Goal: Task Accomplishment & Management: Manage account settings

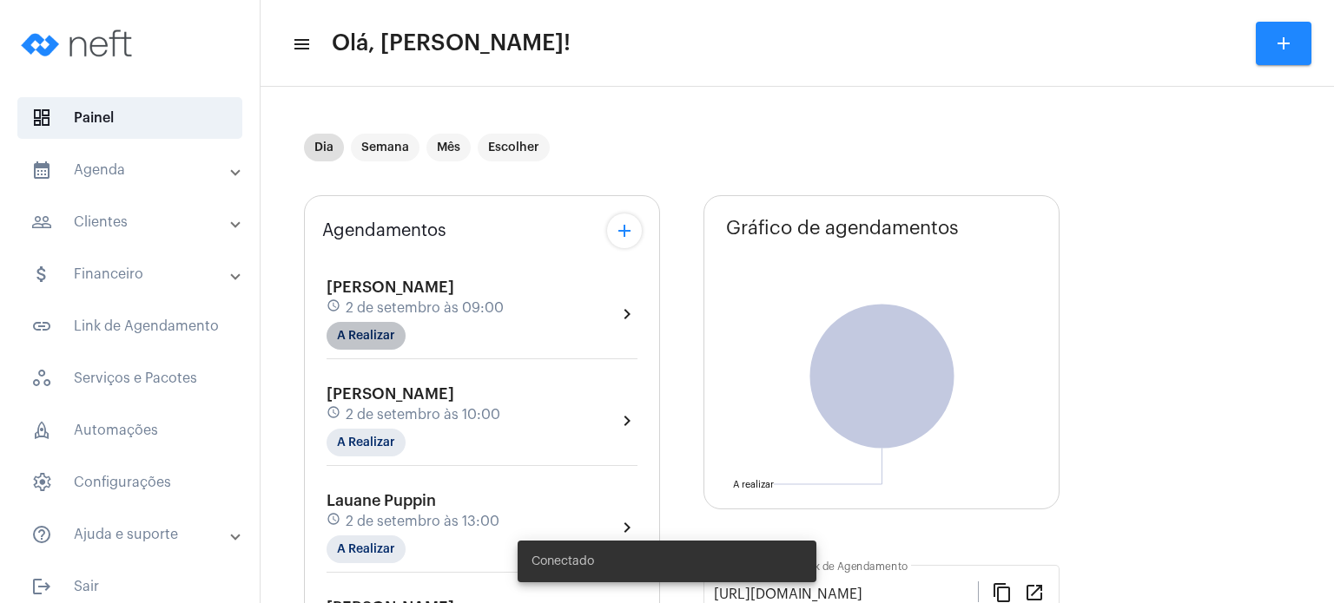
click at [380, 326] on mat-chip "A Realizar" at bounding box center [365, 336] width 79 height 28
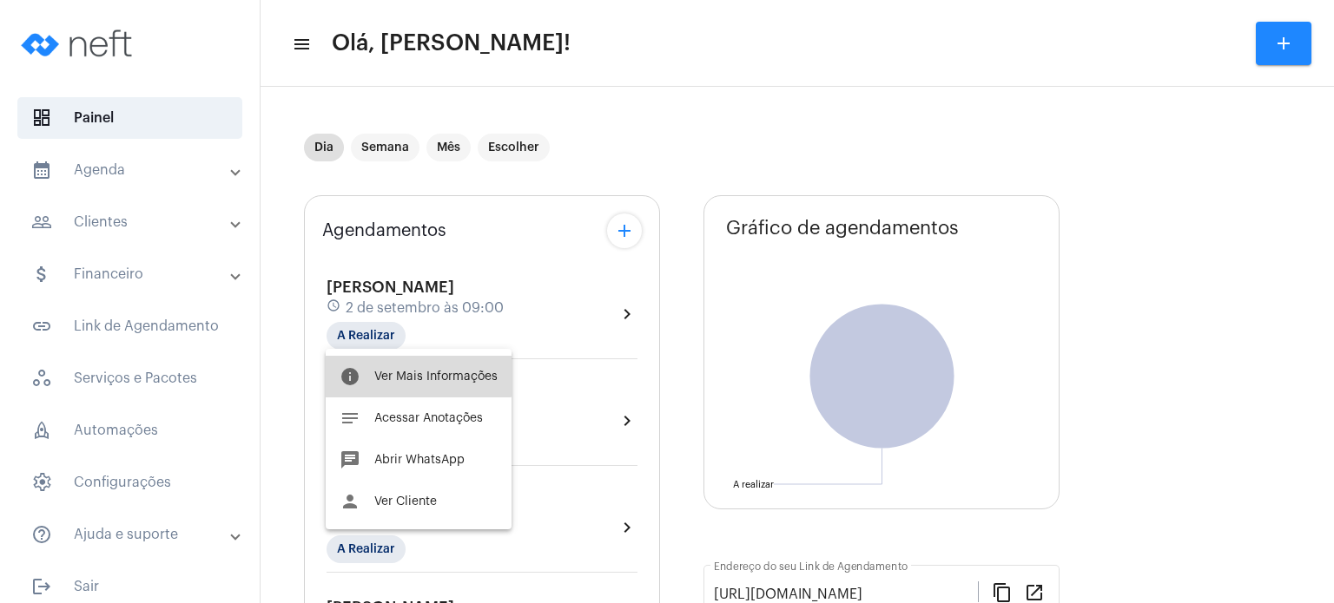
click at [386, 371] on span "Ver Mais Informações" at bounding box center [435, 377] width 123 height 12
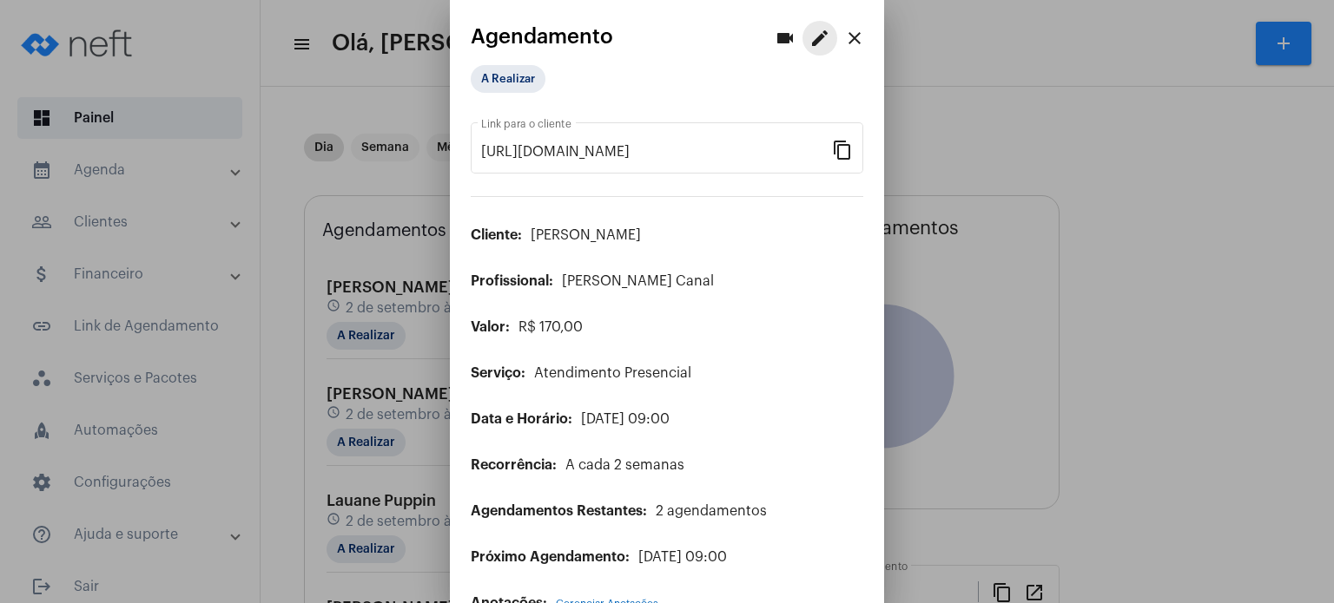
click at [809, 43] on mat-icon "edit" at bounding box center [819, 38] width 21 height 21
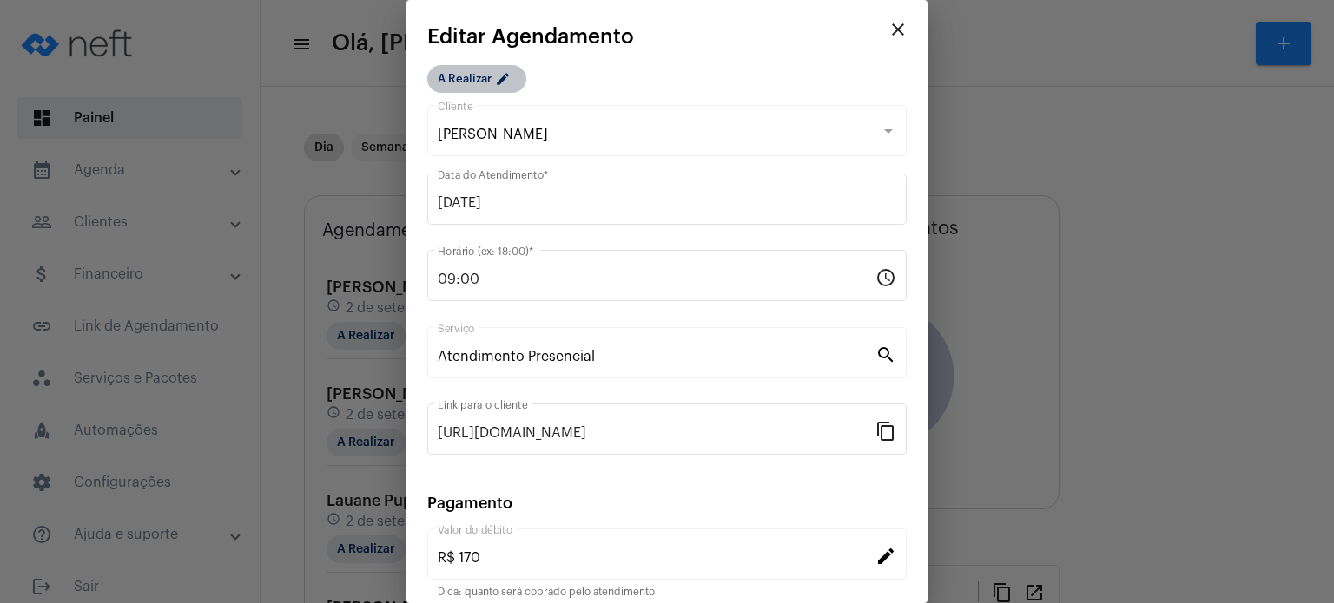
click at [480, 78] on mat-chip "A Realizar edit" at bounding box center [476, 79] width 99 height 28
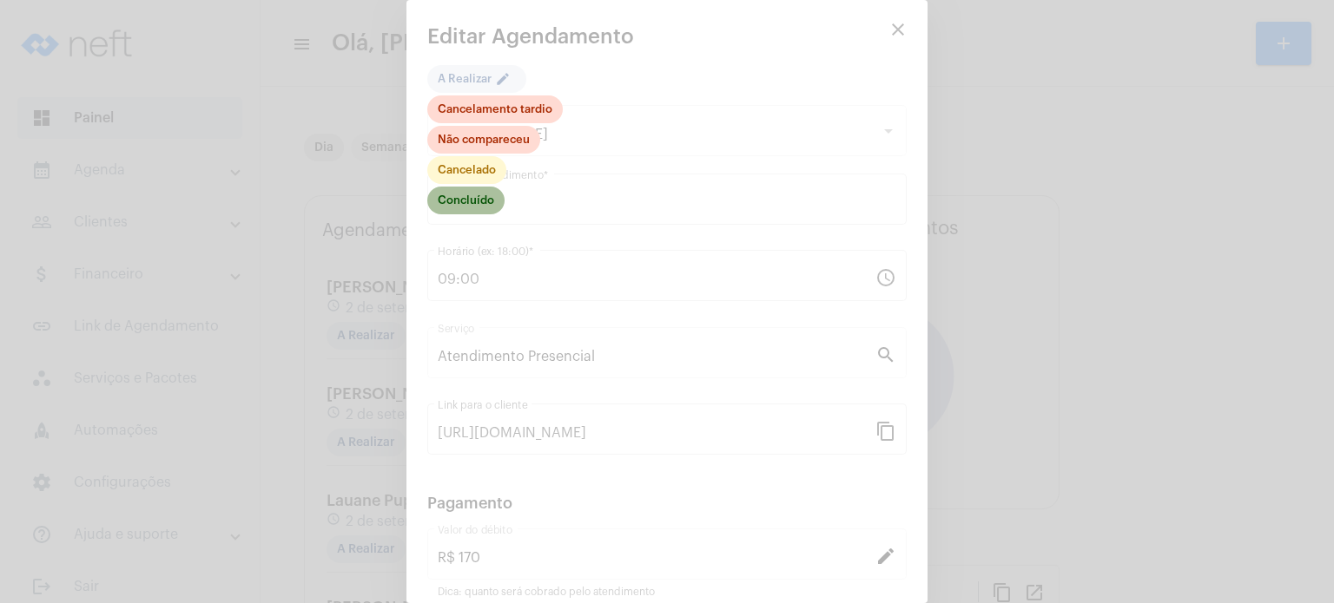
click at [463, 207] on mat-chip "Concluído" at bounding box center [465, 201] width 77 height 28
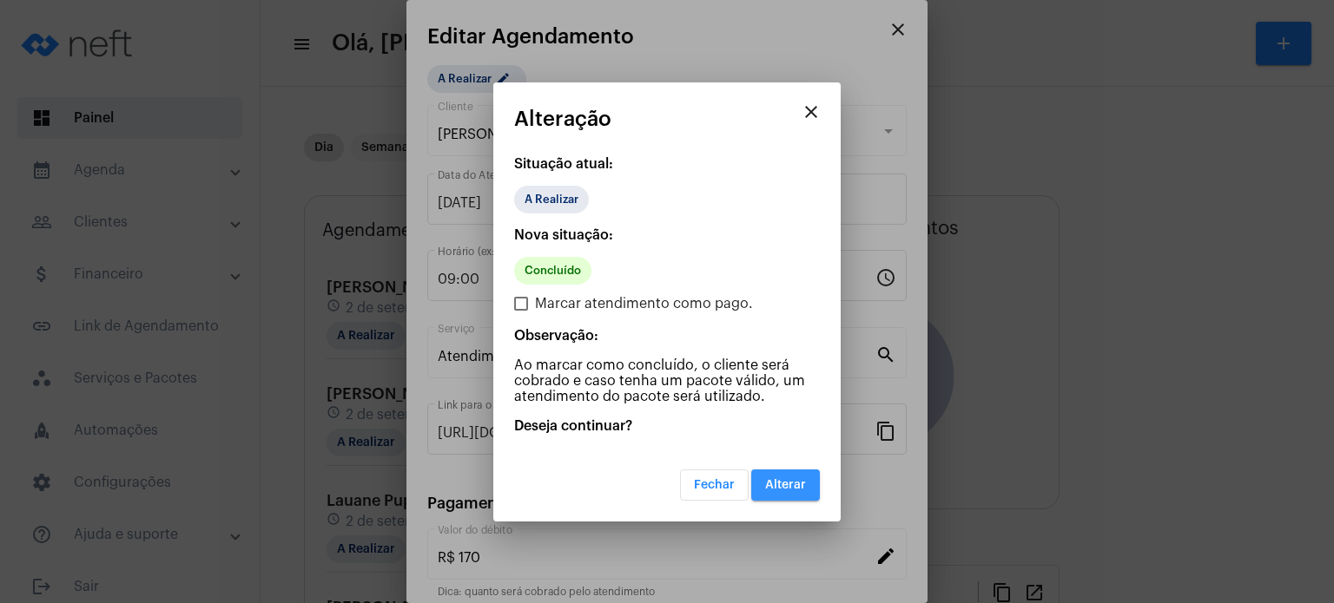
click at [800, 475] on button "Alterar" at bounding box center [785, 485] width 69 height 31
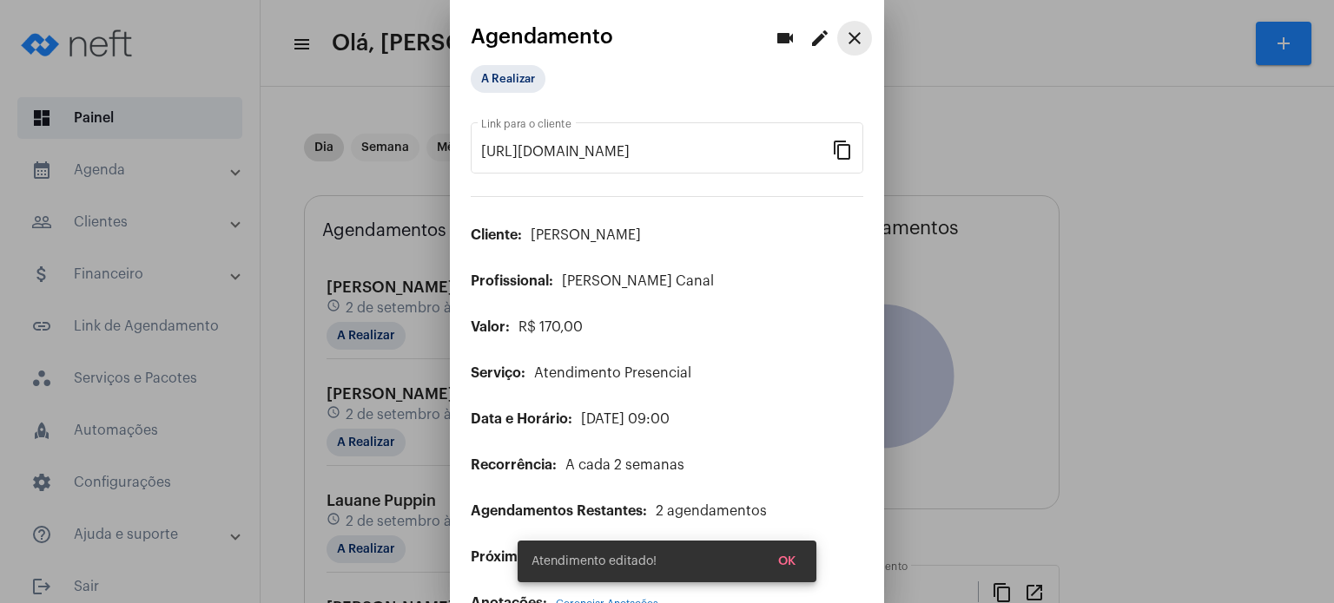
click at [844, 28] on mat-icon "close" at bounding box center [854, 38] width 21 height 21
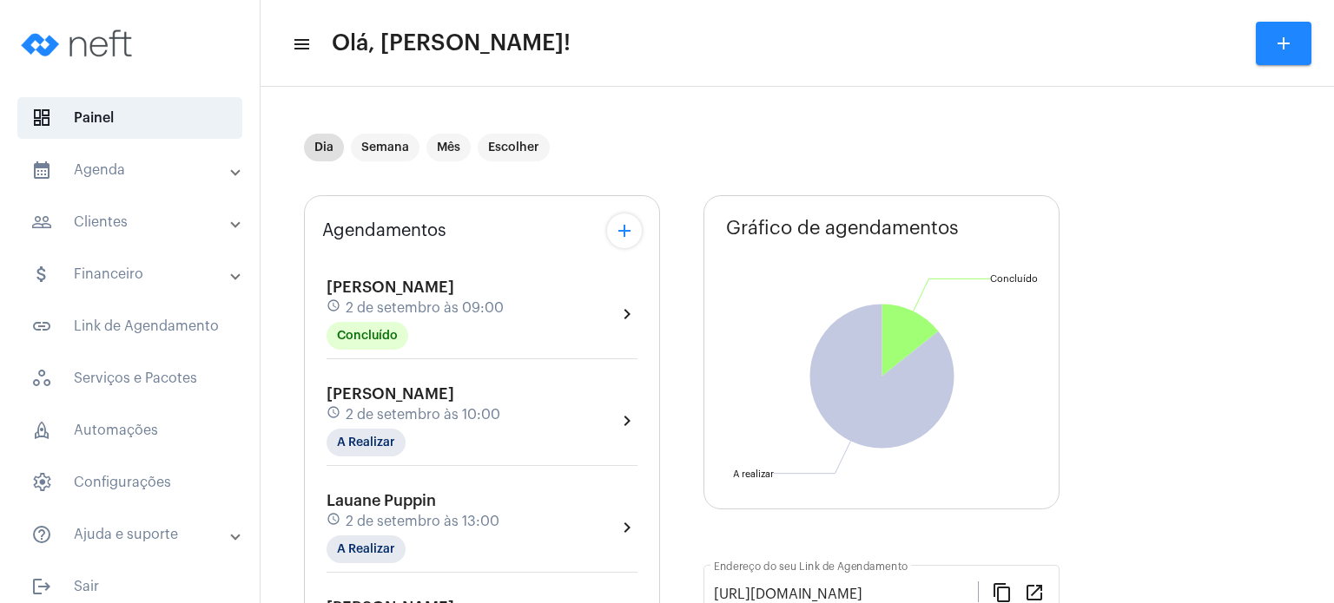
click at [432, 301] on span "2 de setembro às 09:00" at bounding box center [425, 308] width 158 height 16
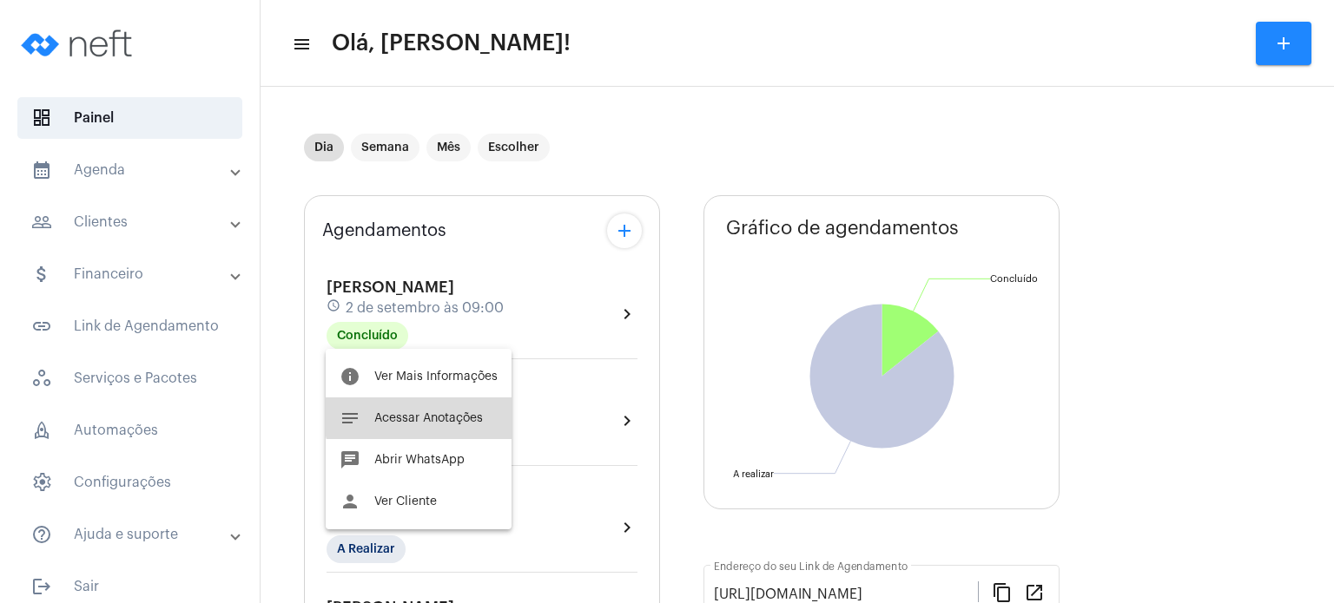
click at [422, 413] on span "Acessar Anotações" at bounding box center [428, 418] width 109 height 12
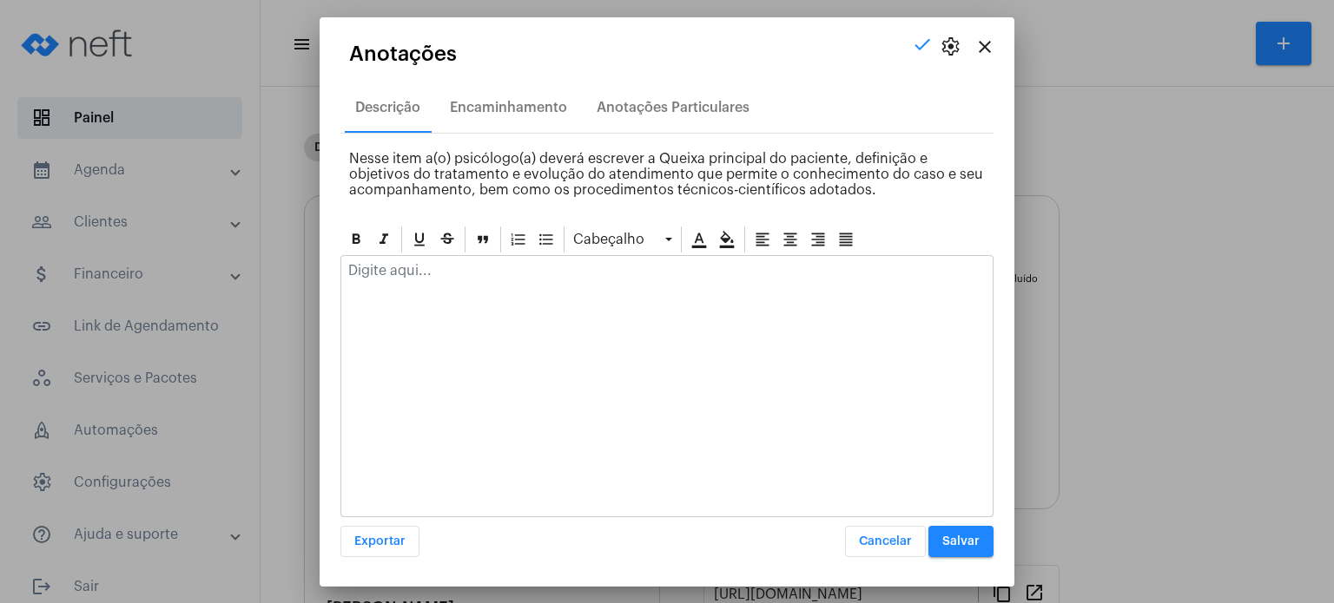
click at [465, 273] on p at bounding box center [666, 271] width 637 height 16
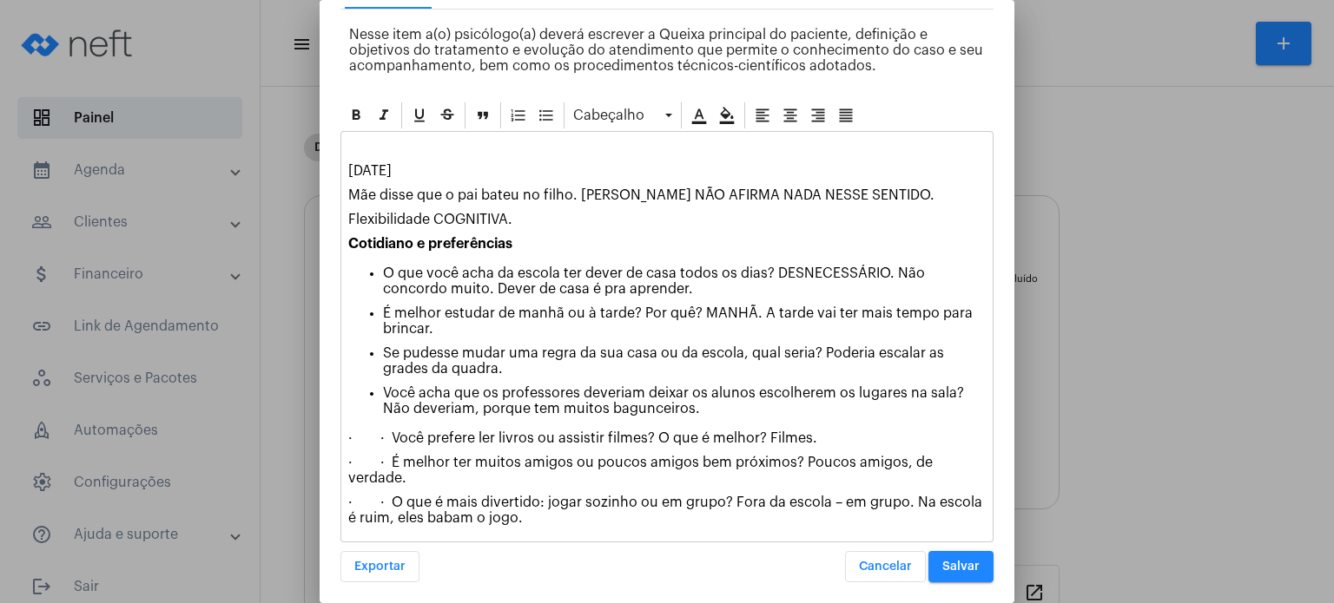
scroll to position [108, 0]
click at [934, 550] on button "Salvar" at bounding box center [960, 565] width 65 height 31
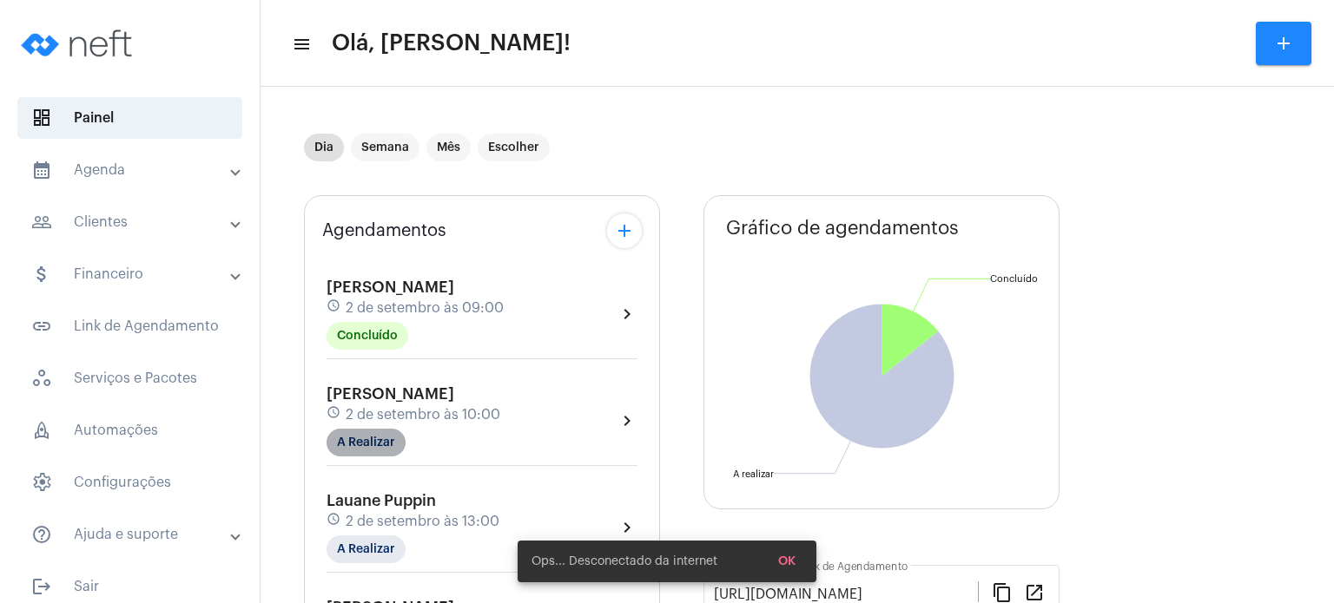
click at [377, 430] on mat-chip "A Realizar" at bounding box center [365, 443] width 79 height 28
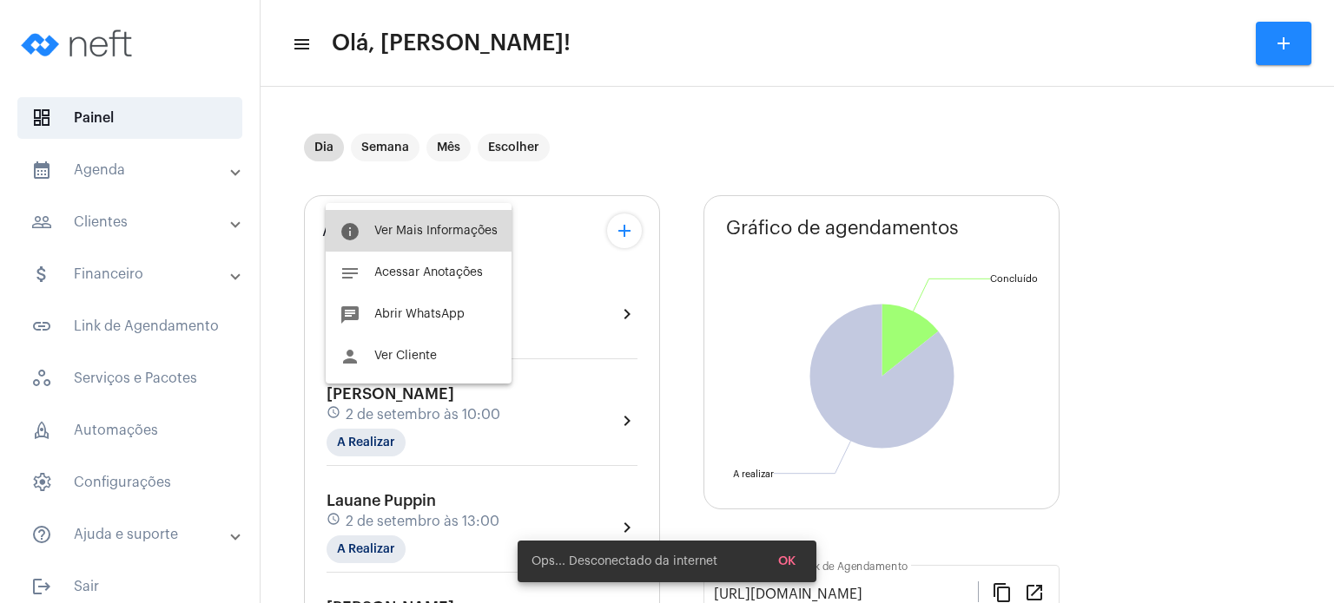
click at [423, 228] on span "Ver Mais Informações" at bounding box center [435, 231] width 123 height 12
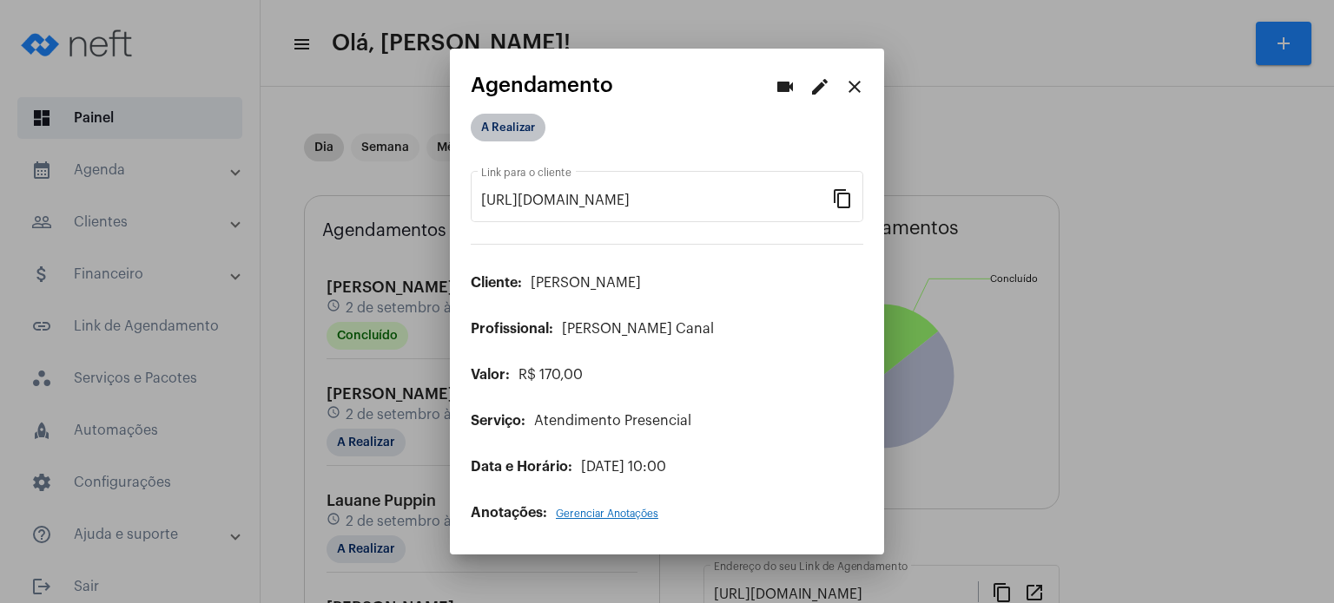
click at [504, 131] on mat-chip "A Realizar" at bounding box center [508, 128] width 75 height 28
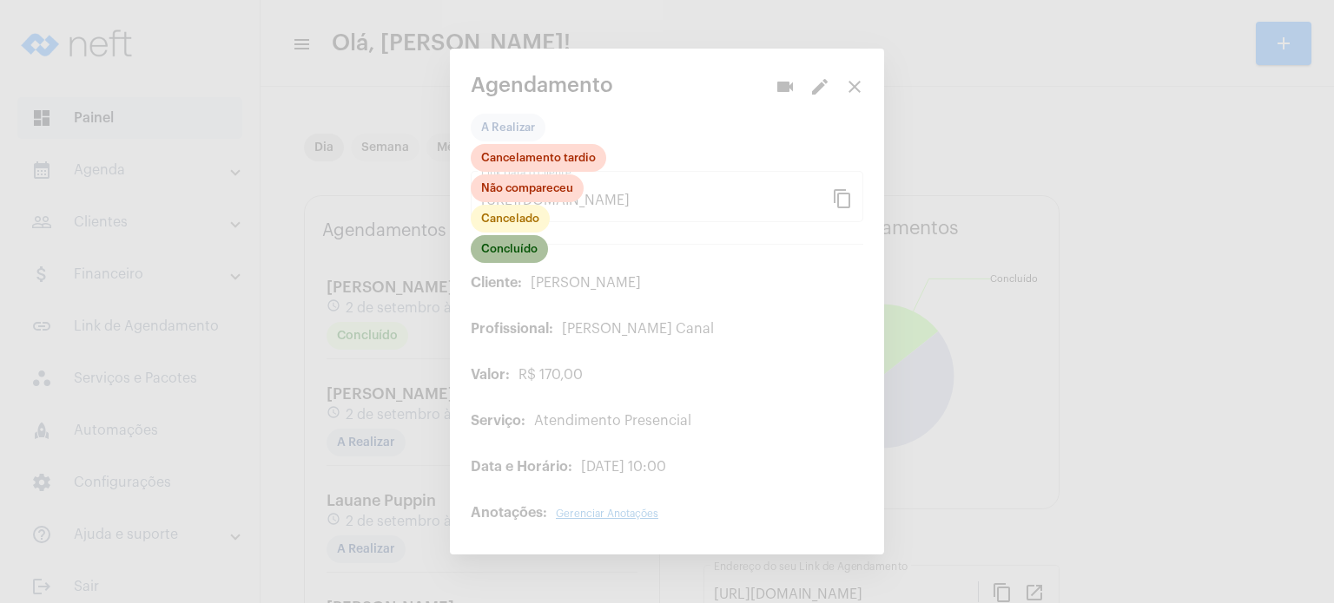
click at [517, 246] on mat-chip "Concluído" at bounding box center [509, 249] width 77 height 28
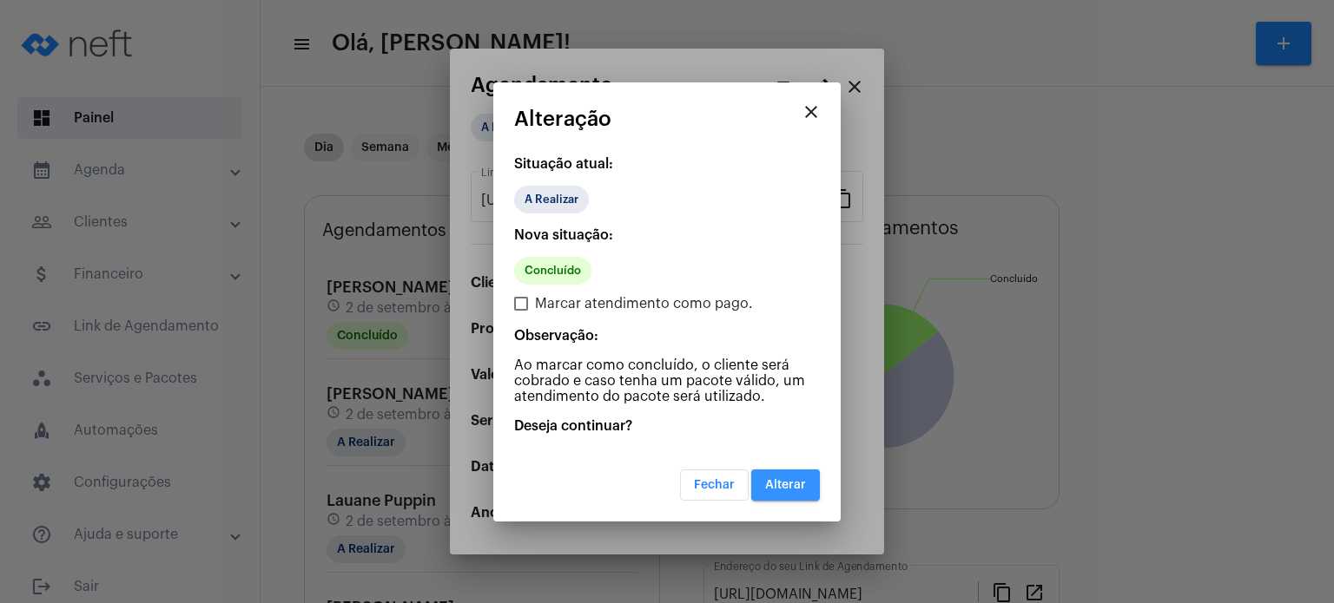
click at [787, 475] on button "Alterar" at bounding box center [785, 485] width 69 height 31
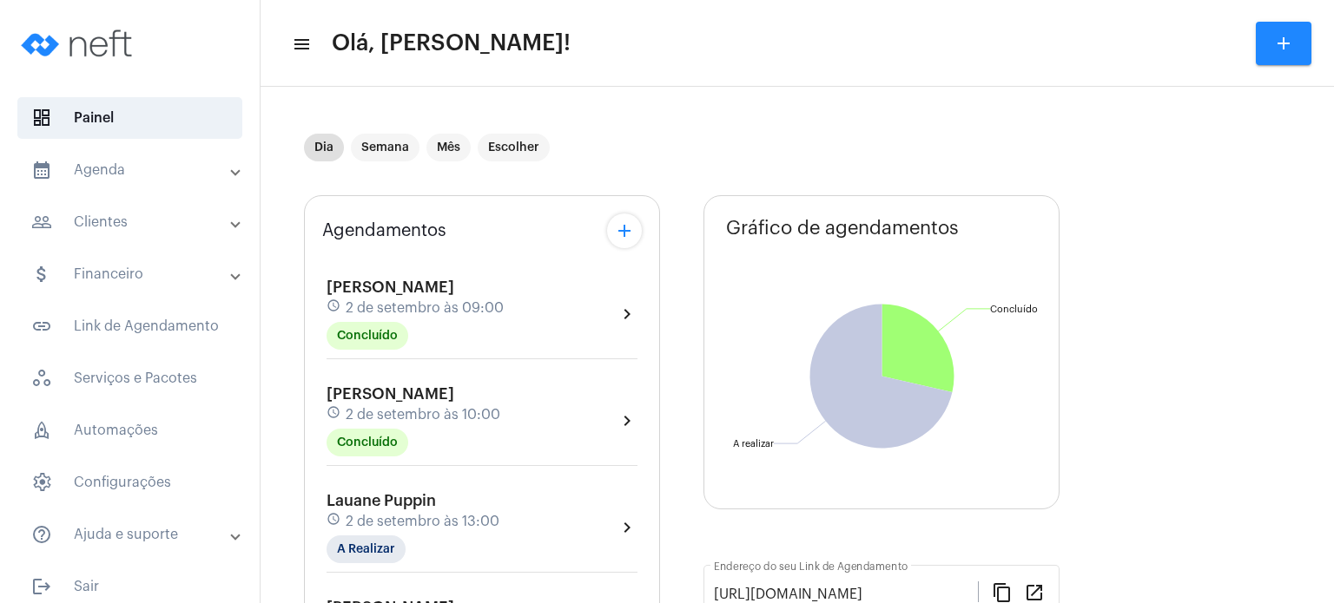
click at [85, 169] on mat-panel-title "calendar_month_outlined Agenda" at bounding box center [131, 170] width 201 height 21
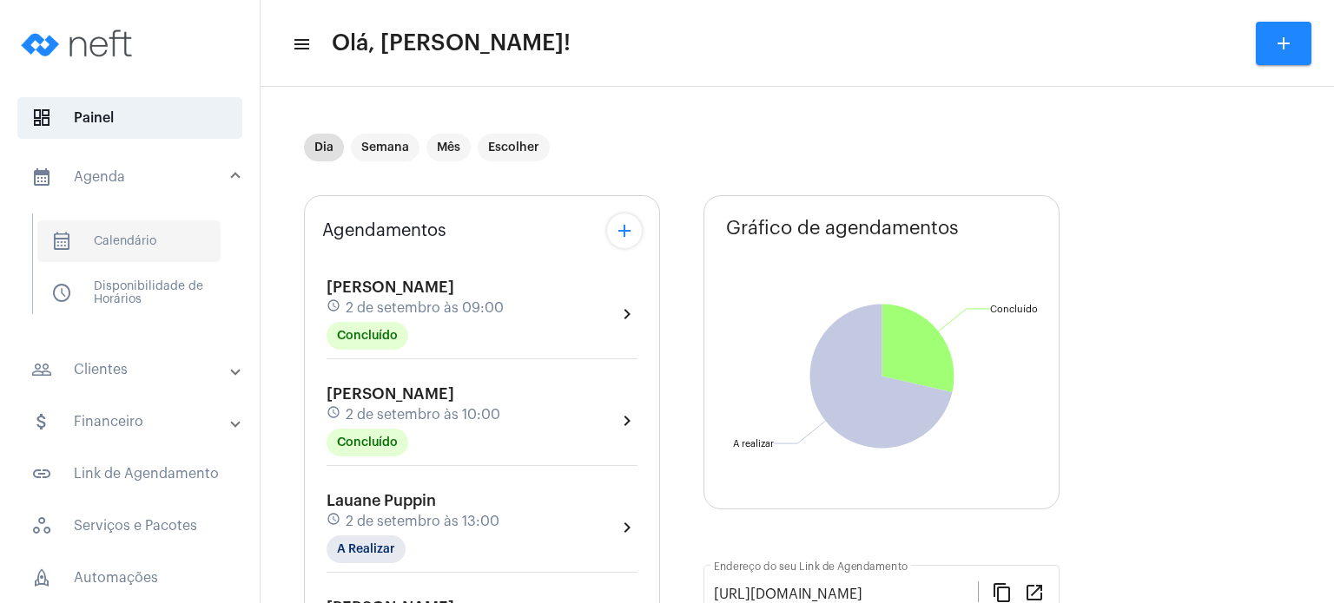
click at [97, 252] on span "calendar_month_outlined Calendário" at bounding box center [128, 242] width 183 height 42
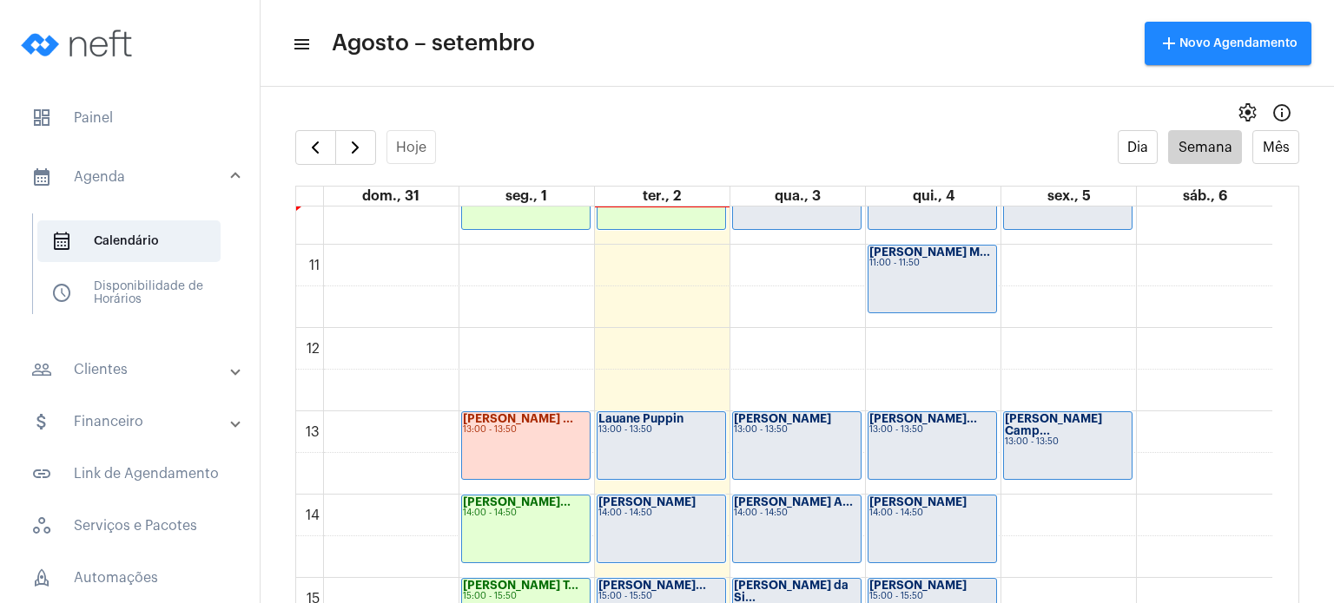
scroll to position [1257, 0]
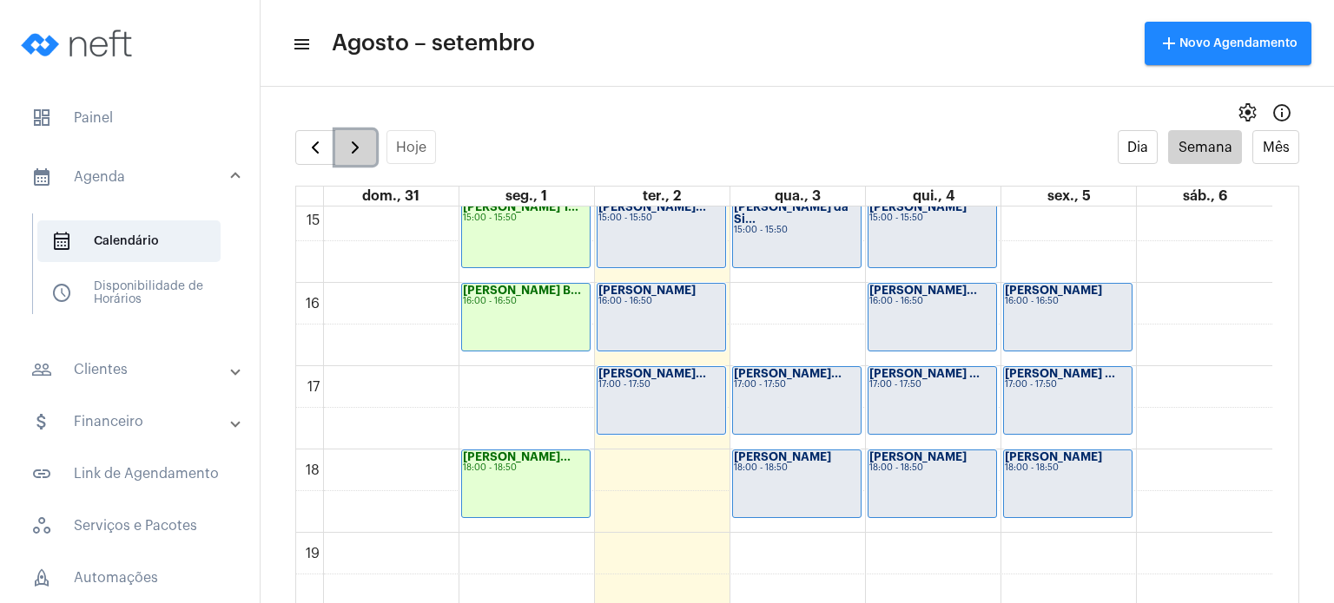
click at [354, 148] on span "button" at bounding box center [355, 147] width 21 height 21
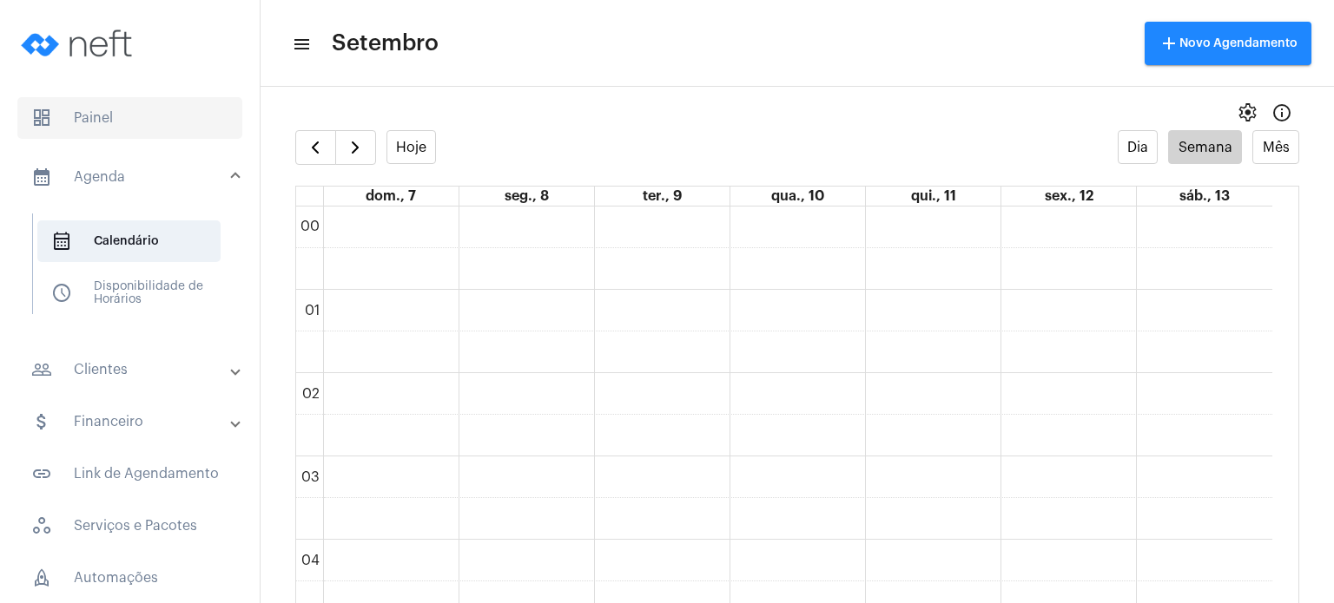
click at [125, 116] on span "dashboard Painel" at bounding box center [129, 118] width 225 height 42
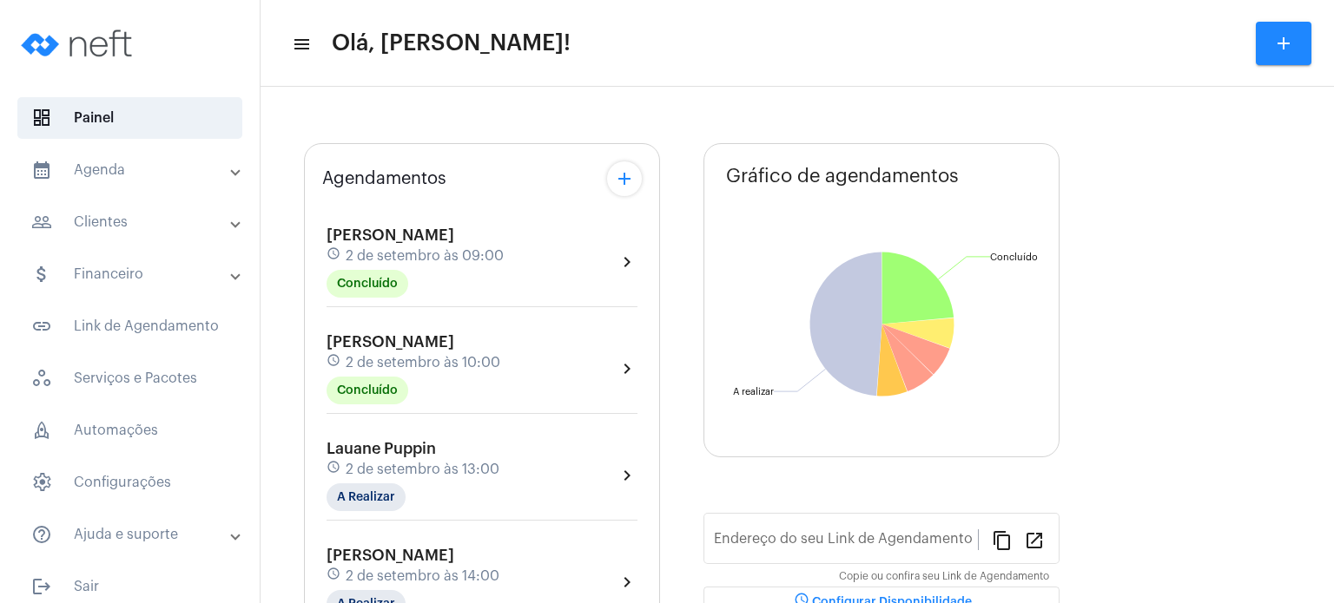
type input "[URL][DOMAIN_NAME]"
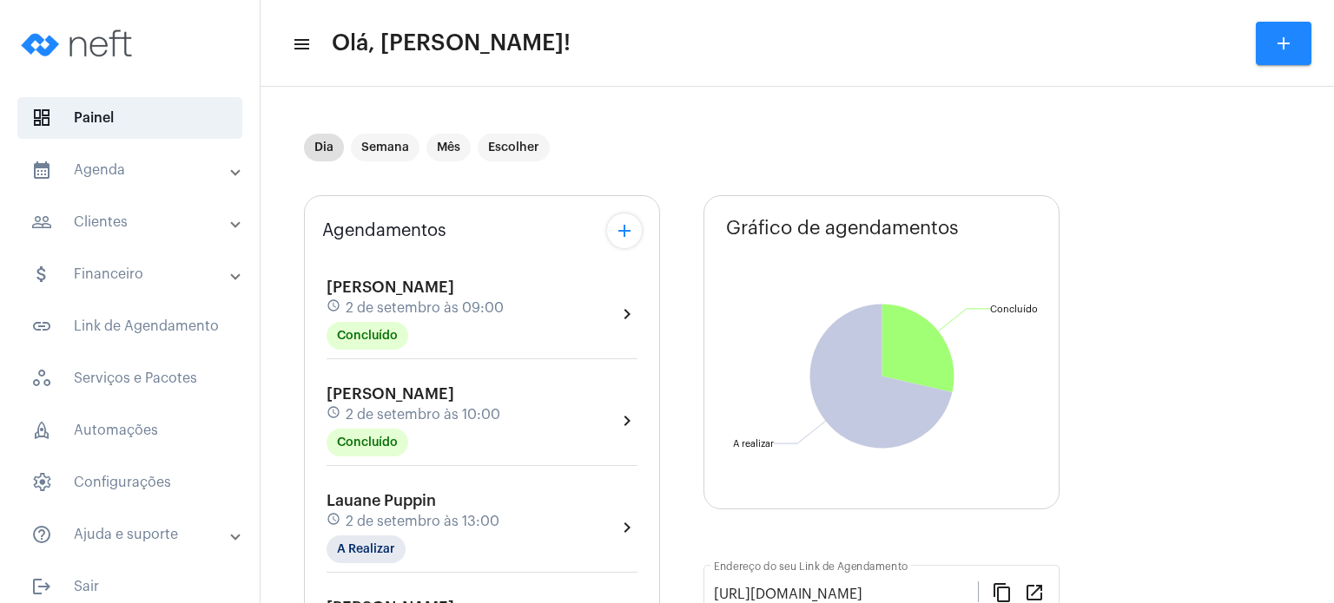
click at [382, 409] on span "2 de setembro às 10:00" at bounding box center [423, 415] width 155 height 16
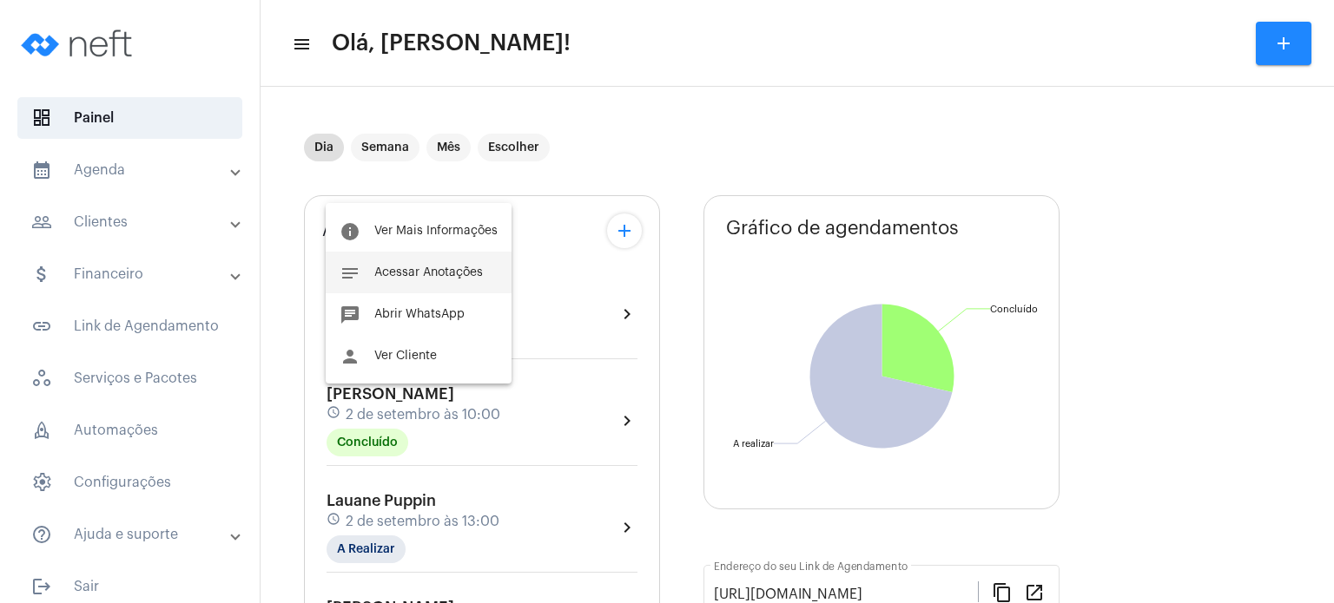
click at [409, 280] on button "notes Acessar Anotações" at bounding box center [419, 273] width 186 height 42
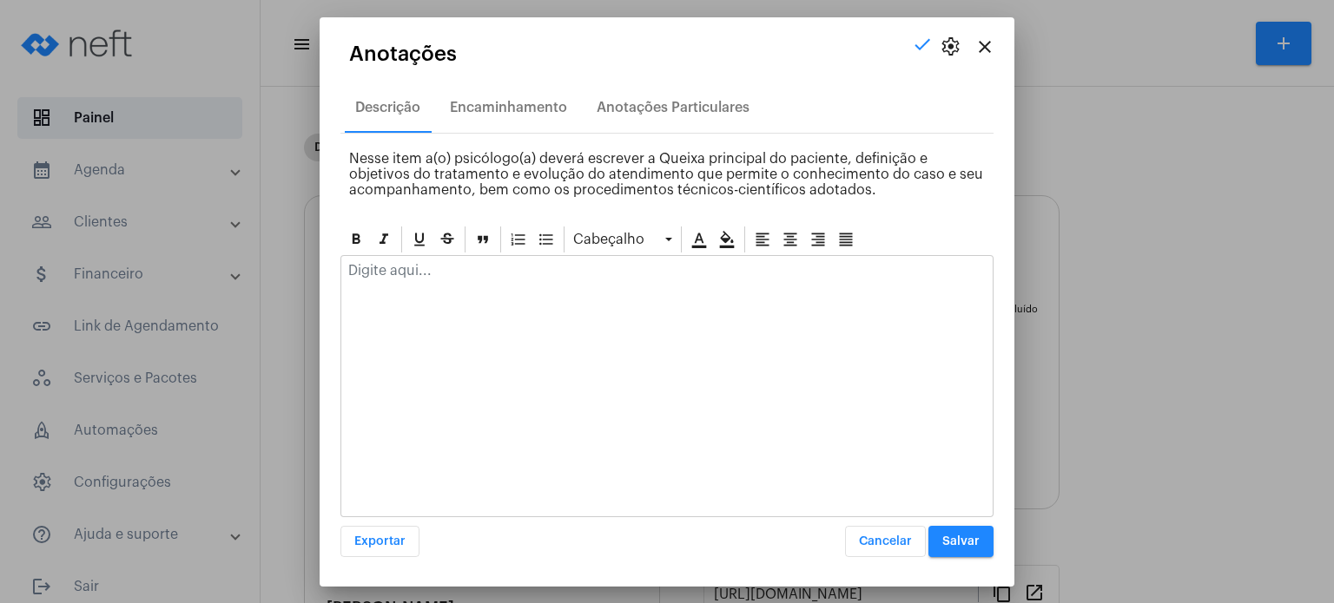
click at [417, 287] on div at bounding box center [666, 275] width 651 height 38
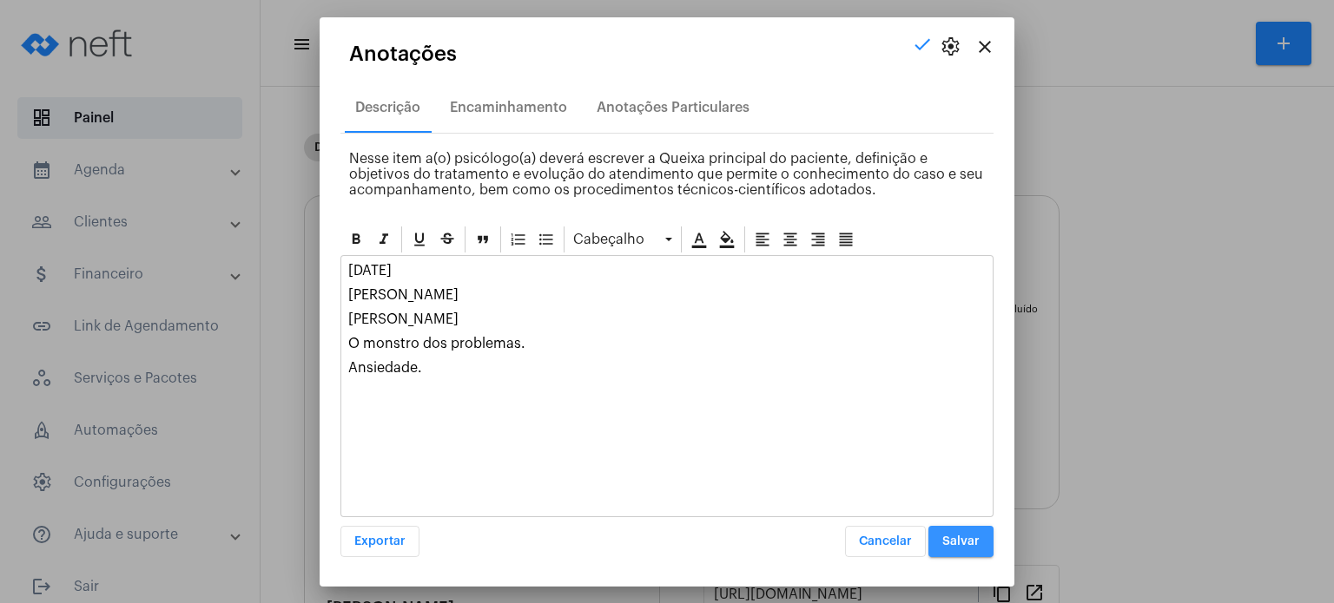
click at [954, 536] on span "Salvar" at bounding box center [960, 542] width 37 height 12
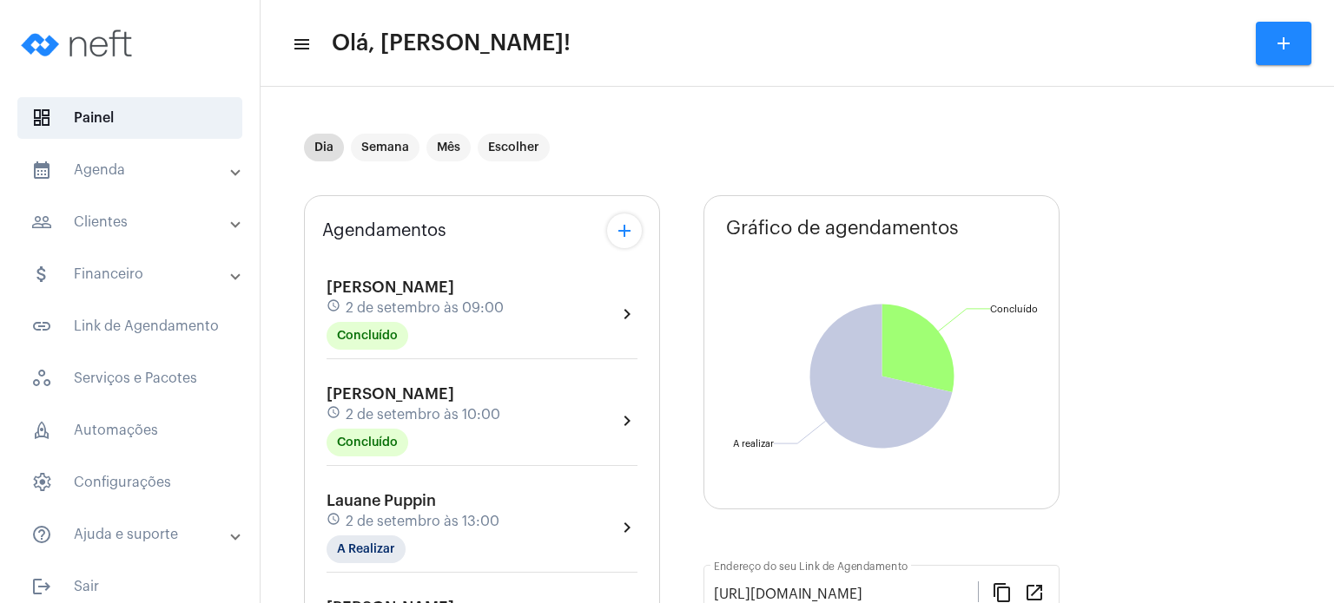
click at [307, 343] on div "Agendamentos add [PERSON_NAME] schedule [DATE] 09:00 Concluído chevron_right [P…" at bounding box center [482, 608] width 356 height 827
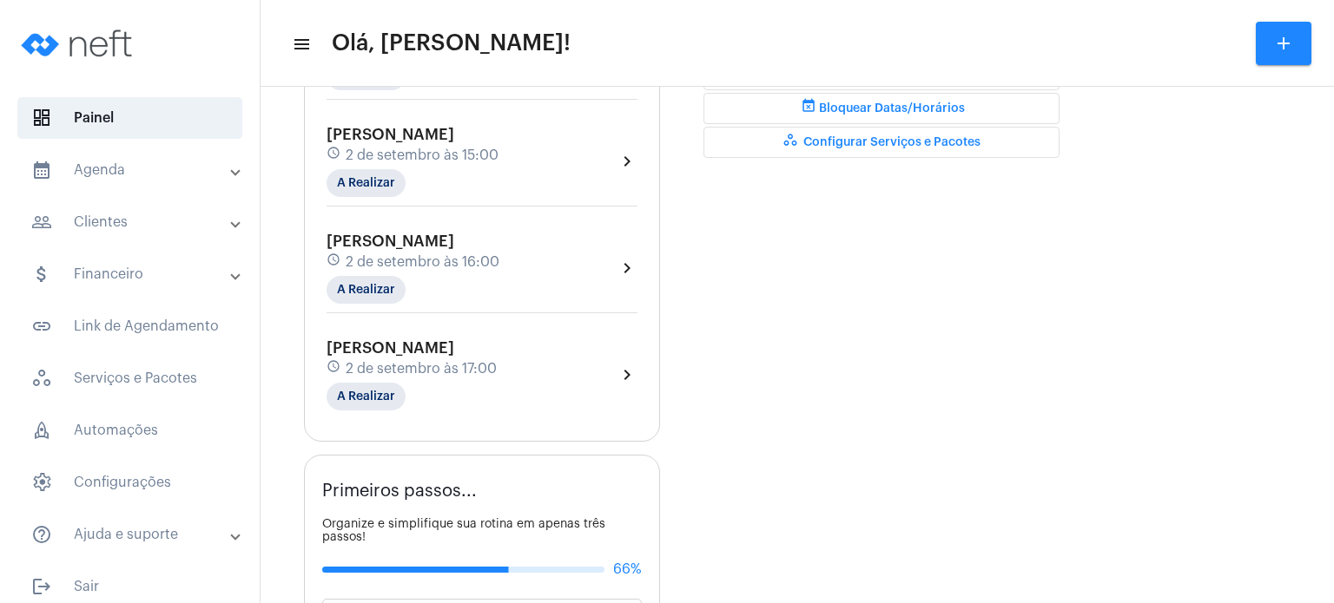
scroll to position [590, 0]
